Goal: Transaction & Acquisition: Purchase product/service

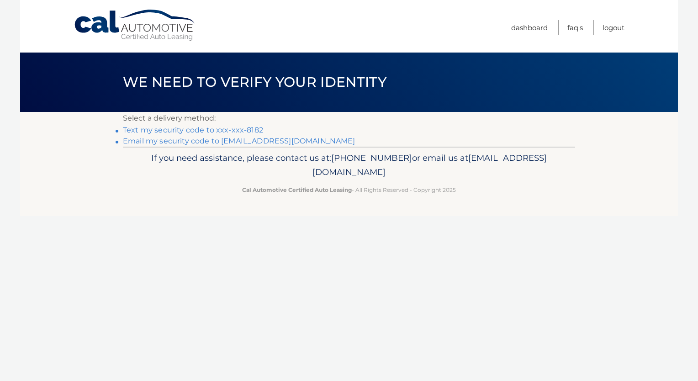
click at [174, 128] on link "Text my security code to xxx-xxx-8182" at bounding box center [193, 130] width 140 height 9
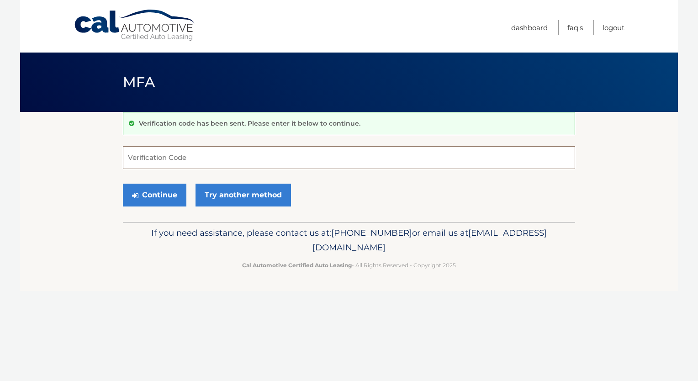
click at [160, 155] on input "Verification Code" at bounding box center [349, 157] width 452 height 23
type input "184354"
click at [152, 195] on button "Continue" at bounding box center [154, 195] width 63 height 23
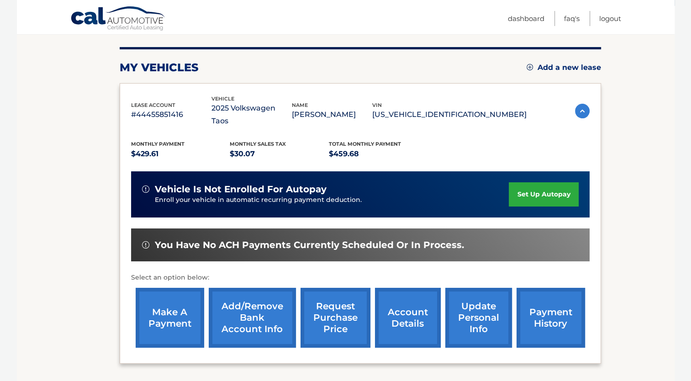
scroll to position [105, 0]
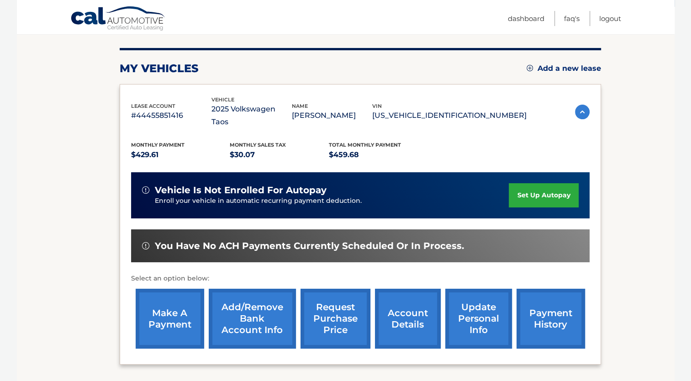
click at [162, 309] on link "make a payment" at bounding box center [170, 319] width 69 height 60
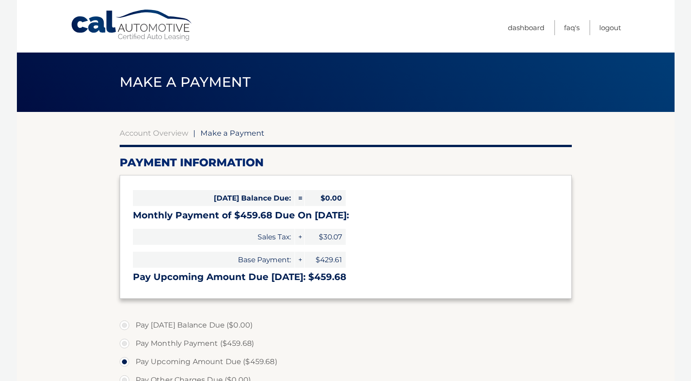
select select "YjBmMGM1ZWItZmMwMC00MWNhLTgwNGMtZGUzMjlmZGFiOTA1"
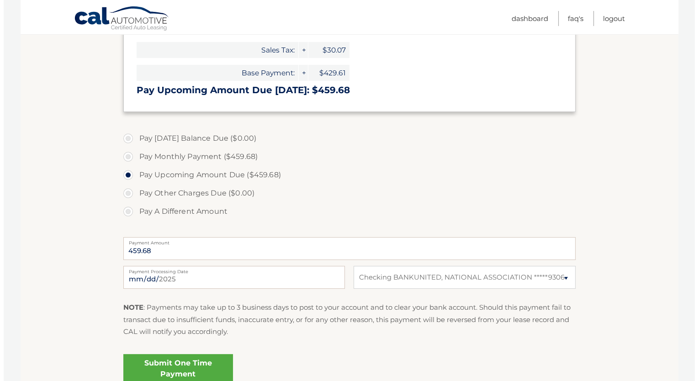
scroll to position [210, 0]
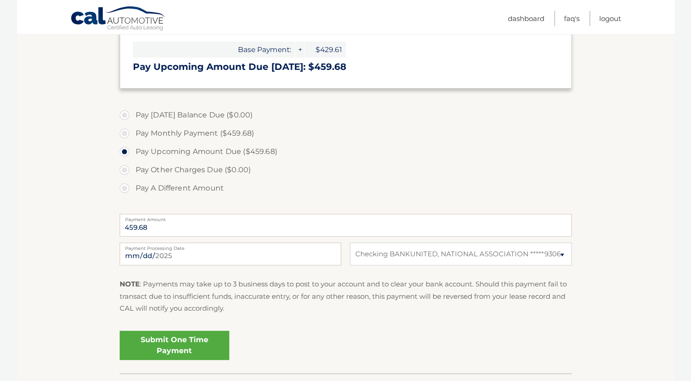
click at [181, 341] on link "Submit One Time Payment" at bounding box center [175, 345] width 110 height 29
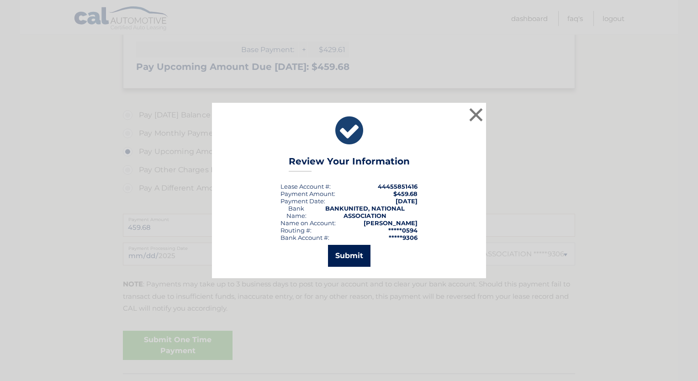
click at [340, 255] on button "Submit" at bounding box center [349, 256] width 42 height 22
